Goal: Task Accomplishment & Management: Use online tool/utility

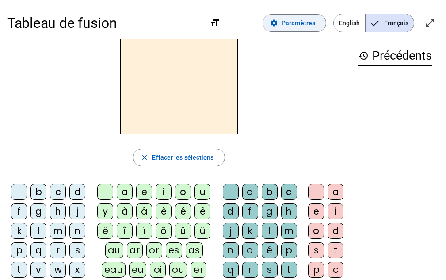
click at [281, 25] on span at bounding box center [294, 22] width 63 height 21
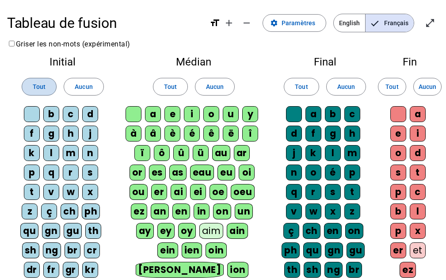
click at [52, 86] on span at bounding box center [39, 86] width 34 height 21
click at [167, 89] on span "Tout" at bounding box center [170, 86] width 13 height 11
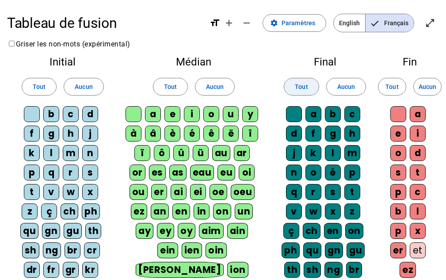
click at [302, 90] on span "Tout" at bounding box center [301, 86] width 13 height 11
drag, startPoint x: 389, startPoint y: 82, endPoint x: 324, endPoint y: 73, distance: 66.1
click at [389, 82] on span "Tout" at bounding box center [392, 86] width 13 height 11
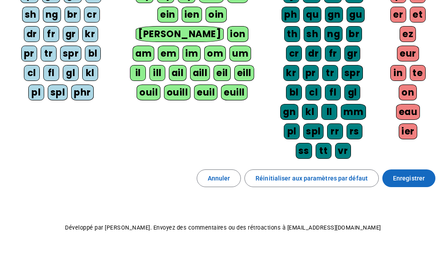
click at [409, 183] on span "Enregistrer" at bounding box center [409, 178] width 32 height 11
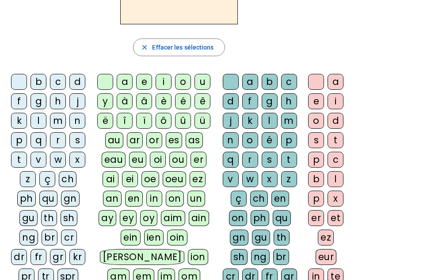
scroll to position [66, 0]
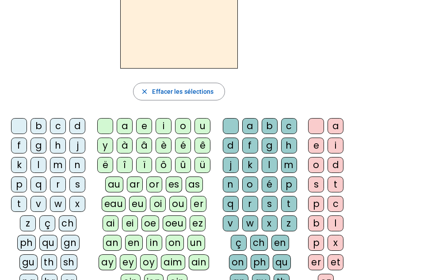
click at [55, 166] on div "m" at bounding box center [58, 165] width 16 height 16
click at [182, 125] on div "o" at bounding box center [183, 126] width 16 height 16
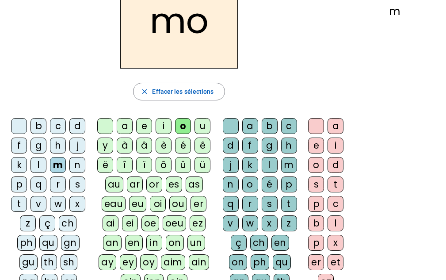
drag, startPoint x: 296, startPoint y: 206, endPoint x: 285, endPoint y: 196, distance: 14.7
click at [295, 206] on div "t" at bounding box center [289, 204] width 16 height 16
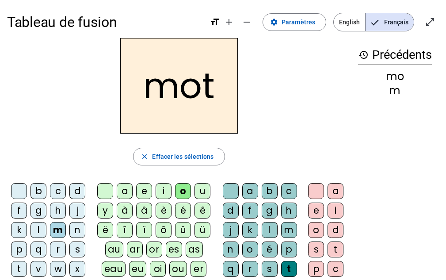
scroll to position [0, 0]
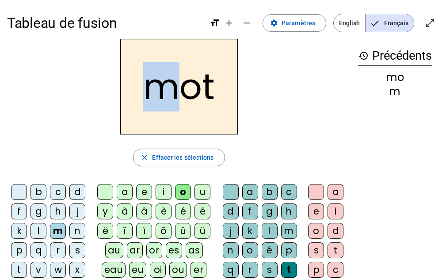
drag, startPoint x: 175, startPoint y: 91, endPoint x: 143, endPoint y: 86, distance: 31.7
click at [143, 86] on h2 "mot" at bounding box center [179, 87] width 118 height 96
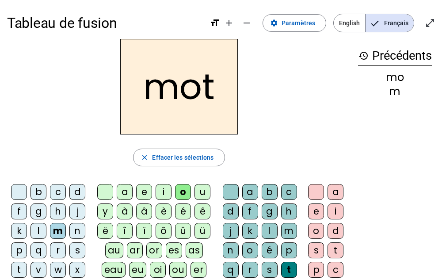
click at [19, 247] on div "p" at bounding box center [19, 250] width 16 height 16
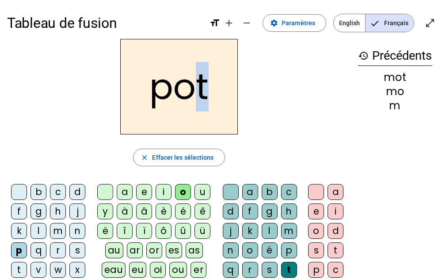
drag, startPoint x: 203, startPoint y: 85, endPoint x: 198, endPoint y: 84, distance: 5.0
click at [198, 84] on h2 "pot" at bounding box center [179, 87] width 118 height 96
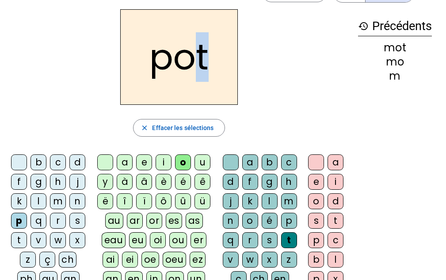
scroll to position [44, 0]
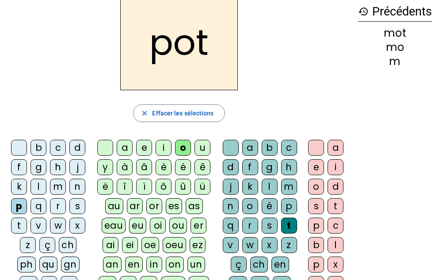
click at [38, 188] on div "l" at bounding box center [39, 187] width 16 height 16
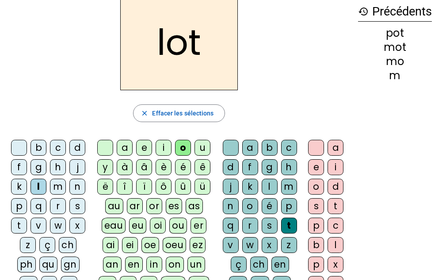
click at [59, 211] on div "r" at bounding box center [58, 206] width 16 height 16
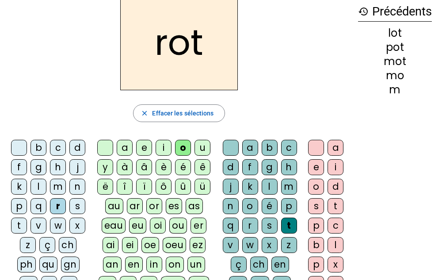
click at [126, 149] on div "a" at bounding box center [125, 148] width 16 height 16
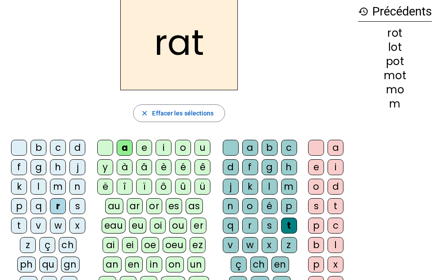
click at [167, 150] on div "i" at bounding box center [164, 148] width 16 height 16
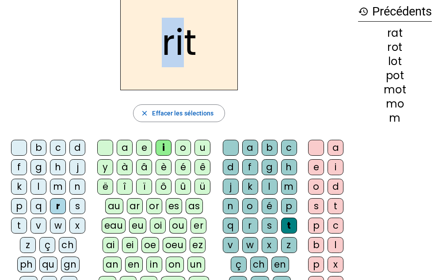
drag, startPoint x: 184, startPoint y: 46, endPoint x: 162, endPoint y: 49, distance: 21.8
click at [162, 49] on h2 "rit" at bounding box center [179, 43] width 118 height 96
click at [40, 222] on div "v" at bounding box center [39, 226] width 16 height 16
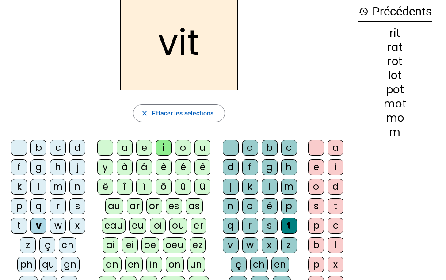
click at [59, 186] on div "m" at bounding box center [58, 187] width 16 height 16
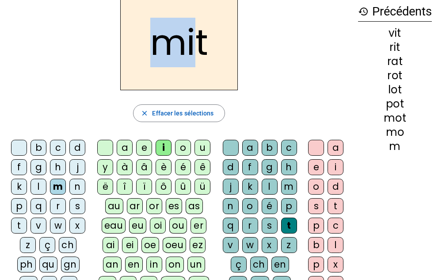
drag, startPoint x: 193, startPoint y: 50, endPoint x: 151, endPoint y: 50, distance: 42.0
click at [151, 50] on h2 "mit" at bounding box center [179, 43] width 118 height 96
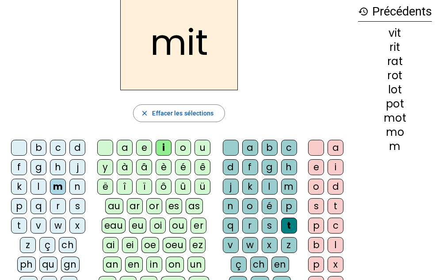
click at [80, 148] on div "d" at bounding box center [77, 148] width 16 height 16
